Goal: Communication & Community: Share content

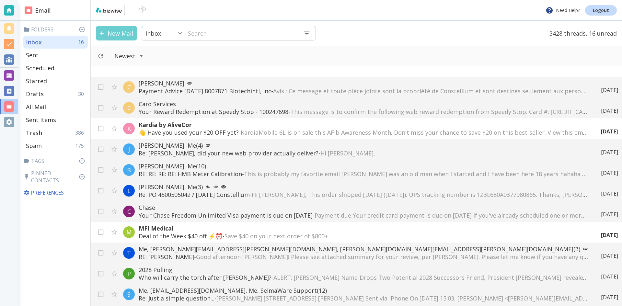
click at [118, 31] on button "New Mail" at bounding box center [116, 33] width 41 height 15
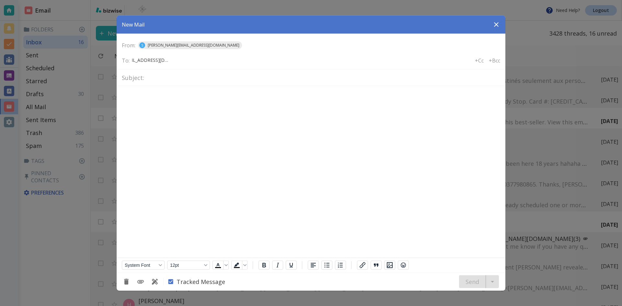
scroll to position [0, 16]
type input "[EMAIL_ADDRESS][DOMAIN_NAME]"
click at [145, 77] on div "Subject:" at bounding box center [311, 77] width 389 height 17
click at [149, 79] on input "text" at bounding box center [323, 77] width 353 height 11
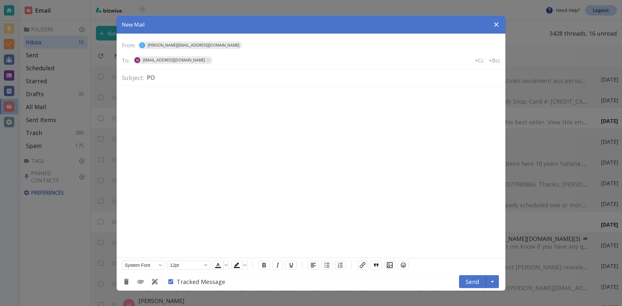
type input "P"
type input "MS PO 4500200573 invoice"
click at [136, 91] on body "Rich Text Area. Press ALT-0 for help." at bounding box center [311, 96] width 378 height 10
click at [141, 281] on icon "Add Attachment" at bounding box center [140, 282] width 6 height 4
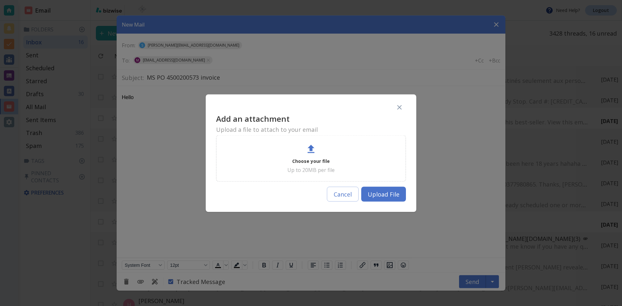
click at [312, 146] on icon at bounding box center [311, 149] width 7 height 8
click at [311, 160] on p "Choose your file" at bounding box center [311, 161] width 38 height 8
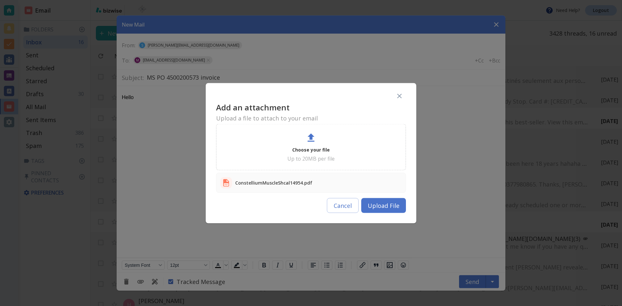
click at [378, 204] on button "Upload File" at bounding box center [383, 205] width 45 height 15
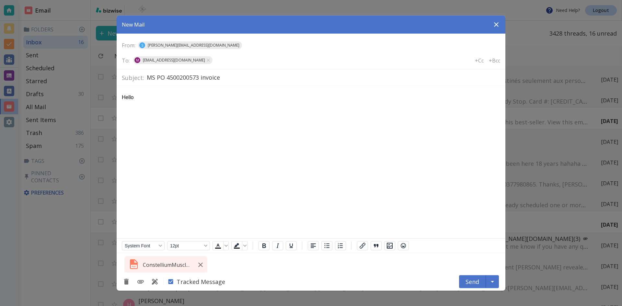
click at [135, 97] on p "Hello" at bounding box center [311, 97] width 378 height 7
click at [473, 280] on button "Send" at bounding box center [472, 281] width 27 height 13
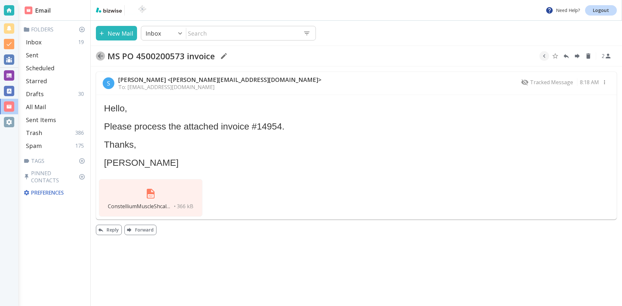
click at [99, 55] on icon "button" at bounding box center [101, 56] width 8 height 8
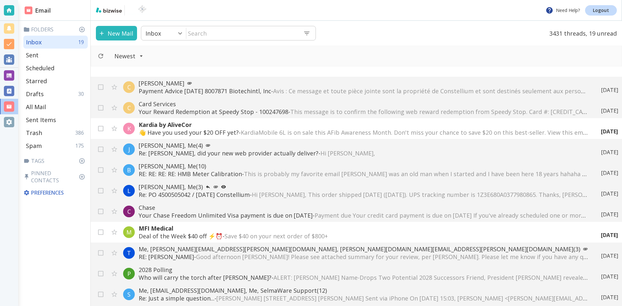
click at [116, 32] on button "New Mail" at bounding box center [116, 33] width 41 height 15
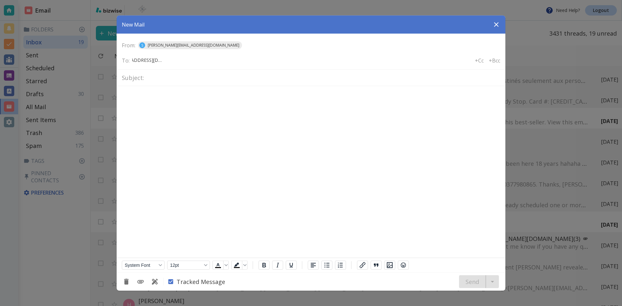
scroll to position [0, 22]
type input "[EMAIL_ADDRESS][DOMAIN_NAME]"
click at [156, 76] on input "text" at bounding box center [323, 77] width 353 height 11
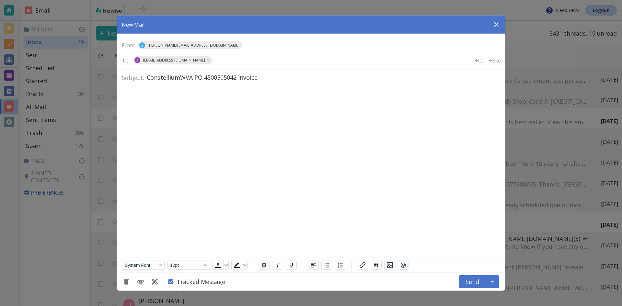
type input "ConstelliumWVA PO 4500505042 invoice"
click at [133, 91] on body "Rich Text Area. Press ALT-0 for help." at bounding box center [311, 96] width 378 height 10
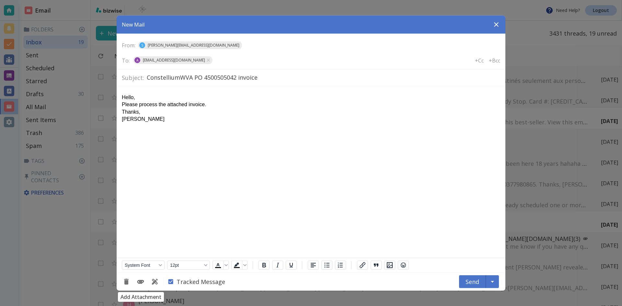
click at [139, 281] on icon "Add Attachment" at bounding box center [141, 282] width 8 height 8
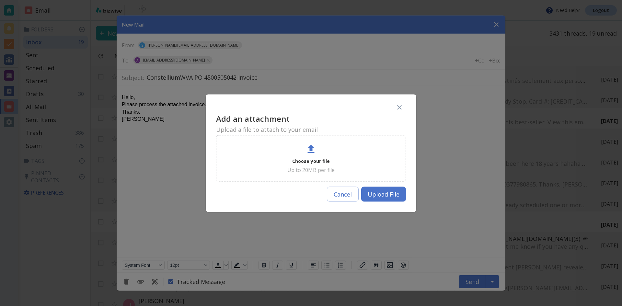
click at [313, 160] on p "Choose your file" at bounding box center [311, 161] width 38 height 8
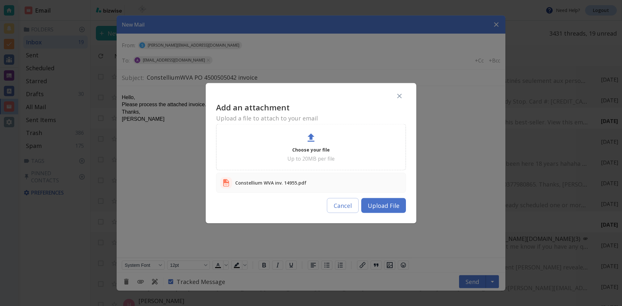
click at [380, 205] on button "Upload File" at bounding box center [383, 205] width 45 height 15
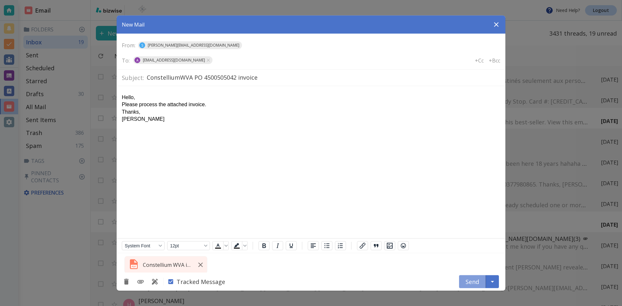
click at [472, 282] on button "Send" at bounding box center [472, 281] width 27 height 13
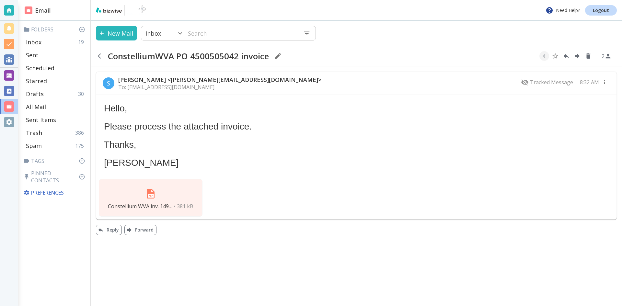
click at [149, 191] on img at bounding box center [151, 194] width 16 height 16
click at [100, 55] on icon "button" at bounding box center [101, 56] width 8 height 8
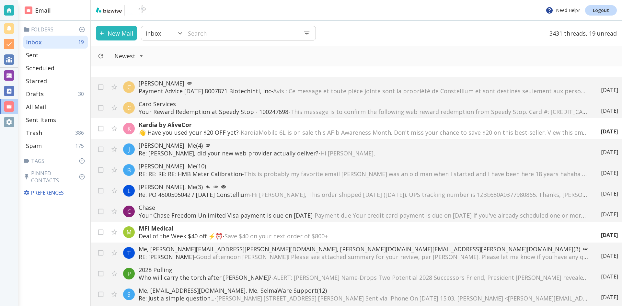
click at [221, 33] on input "text" at bounding box center [242, 33] width 112 height 13
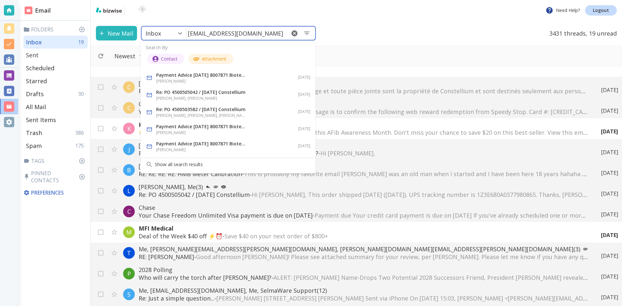
type input "[EMAIL_ADDRESS][DOMAIN_NAME]"
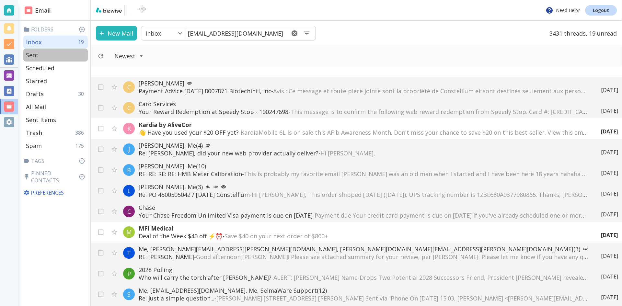
click at [33, 53] on p "Sent" at bounding box center [32, 55] width 13 height 8
type input "1"
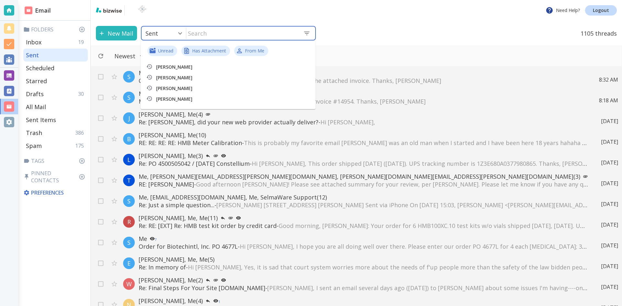
click at [234, 34] on input "text" at bounding box center [242, 33] width 112 height 13
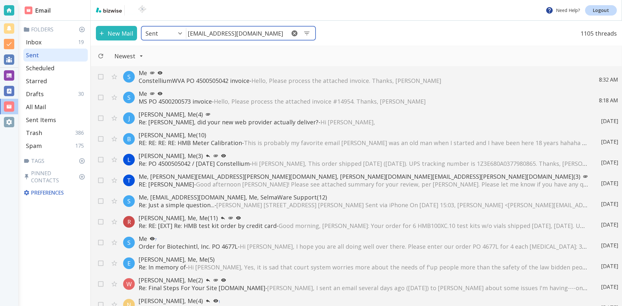
type input "[EMAIL_ADDRESS][DOMAIN_NAME]"
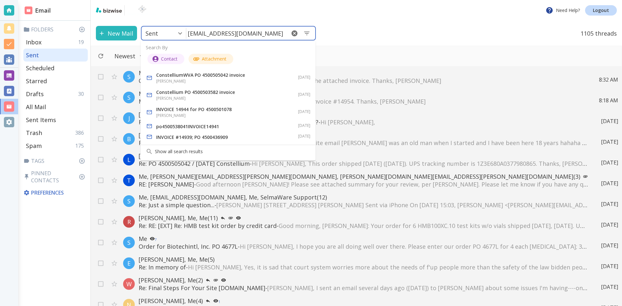
click at [198, 90] on p "Constellium PO 4500503582 invoice" at bounding box center [201, 92] width 91 height 8
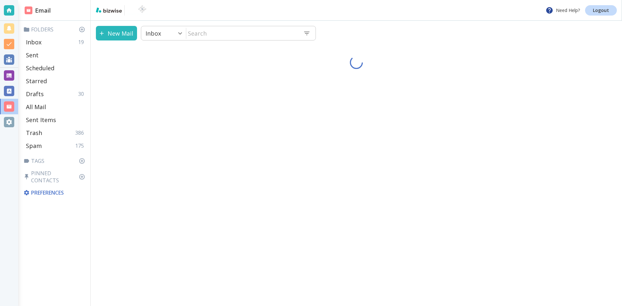
click at [198, 90] on div "New Mail Inbox 0 ​ ​" at bounding box center [356, 163] width 531 height 285
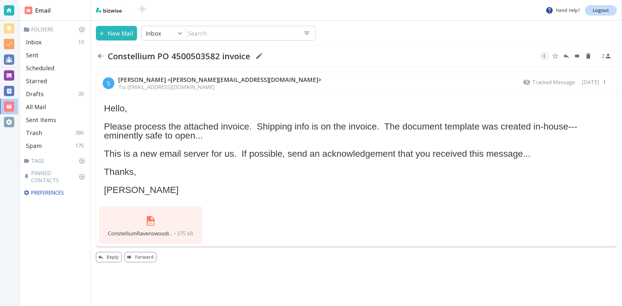
click at [151, 223] on img at bounding box center [151, 221] width 16 height 16
click at [100, 56] on icon "button" at bounding box center [100, 55] width 5 height 5
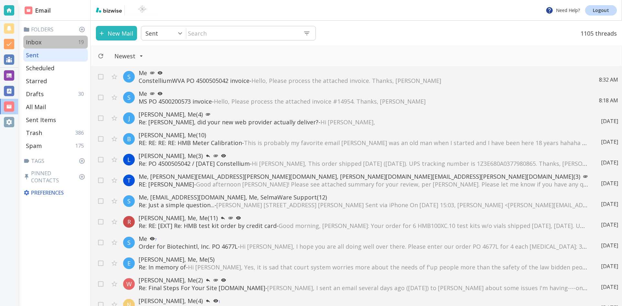
click at [52, 41] on div "Inbox 19" at bounding box center [55, 42] width 64 height 13
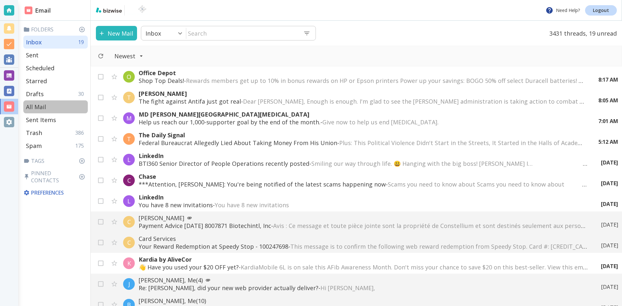
click at [41, 106] on p "All Mail" at bounding box center [36, 107] width 20 height 8
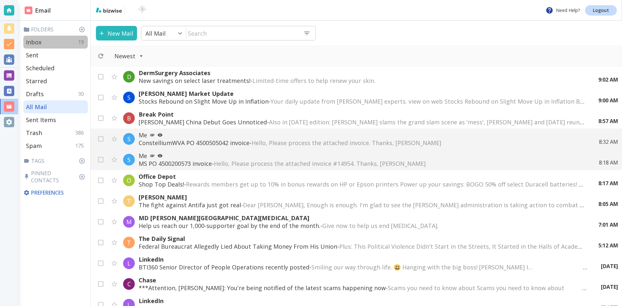
click at [36, 42] on p "Inbox" at bounding box center [34, 42] width 16 height 8
type input "0"
